Goal: Navigation & Orientation: Find specific page/section

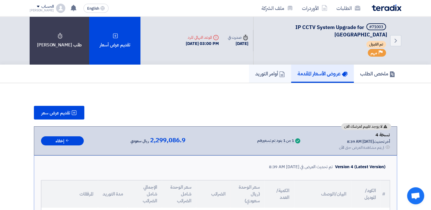
click at [268, 70] on h5 "أوامر التوريد" at bounding box center [270, 73] width 30 height 7
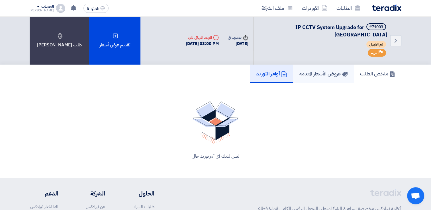
click at [317, 70] on h5 "عروض الأسعار المقدمة" at bounding box center [323, 73] width 48 height 7
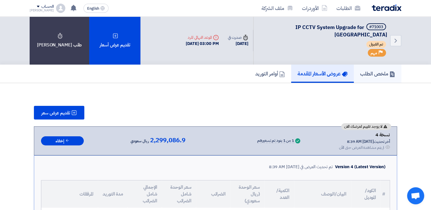
click at [375, 70] on h5 "ملخص الطلب" at bounding box center [377, 73] width 35 height 7
